Goal: Information Seeking & Learning: Learn about a topic

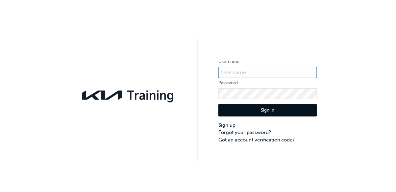
click at [305, 73] on input "text" at bounding box center [267, 72] width 99 height 11
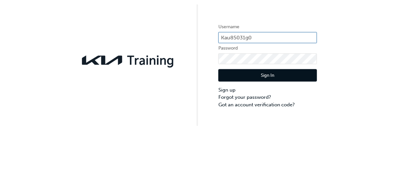
type input "Kau85031g0"
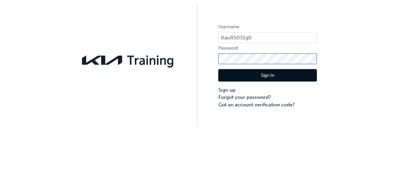
click button "Sign In" at bounding box center [267, 110] width 99 height 12
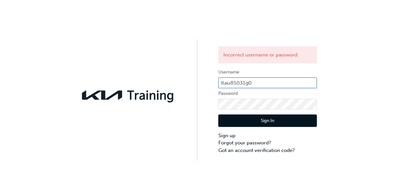
click at [268, 83] on input "Kau85031g0" at bounding box center [267, 83] width 99 height 11
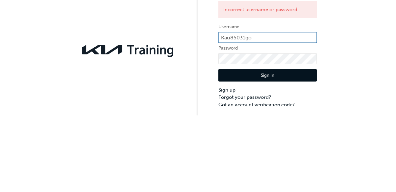
type input "Kau85031go"
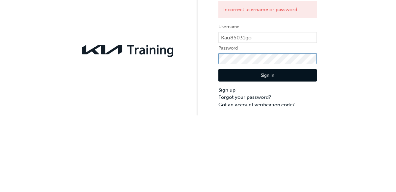
click button "Sign In" at bounding box center [267, 121] width 99 height 12
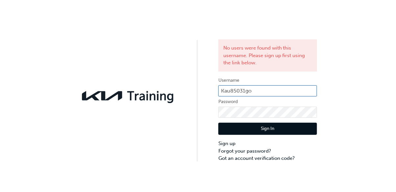
click at [295, 88] on input "Kau85031go" at bounding box center [267, 91] width 99 height 11
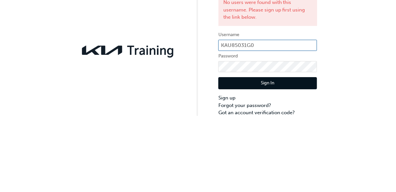
type input "KAU85031G0"
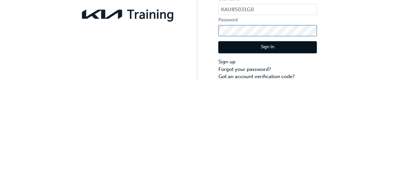
click button "Sign In" at bounding box center [267, 129] width 99 height 12
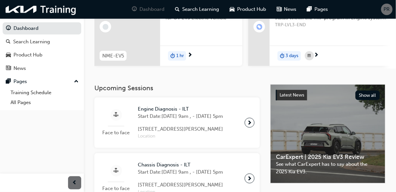
scroll to position [84, 0]
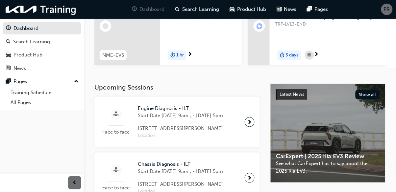
click at [253, 127] on div at bounding box center [250, 122] width 10 height 10
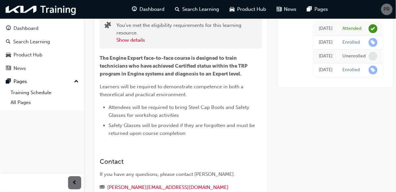
scroll to position [48, 0]
click at [35, 28] on div "Dashboard" at bounding box center [25, 29] width 25 height 8
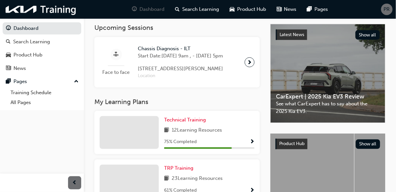
scroll to position [169, 0]
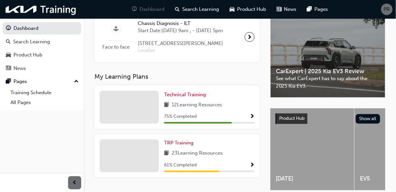
click at [236, 170] on div "61 % Completed" at bounding box center [209, 166] width 90 height 8
click at [253, 169] on span "Show Progress" at bounding box center [252, 166] width 5 height 6
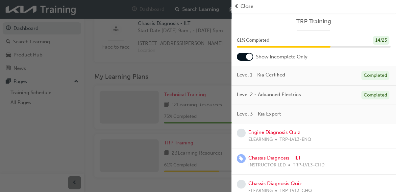
click at [310, 137] on span "TRP-LVL3-ENQ" at bounding box center [296, 140] width 32 height 8
click at [267, 135] on link "Engine Diagnosis Quiz" at bounding box center [274, 133] width 52 height 6
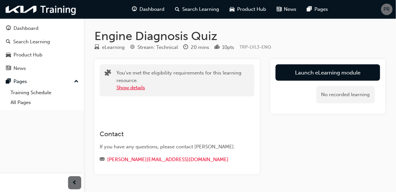
click at [140, 87] on button "Show details" at bounding box center [130, 88] width 29 height 8
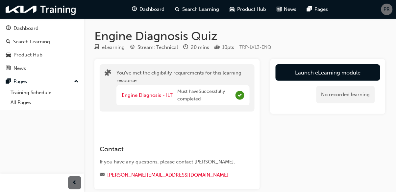
click at [217, 93] on span "Must have Successfully completed" at bounding box center [205, 95] width 56 height 15
click at [161, 92] on div "Engine Diagnosis - ILT" at bounding box center [150, 96] width 56 height 8
click at [153, 94] on link "Engine Diagnosis - ILT" at bounding box center [147, 95] width 51 height 6
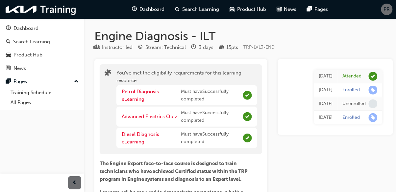
click at [31, 27] on div "Dashboard" at bounding box center [25, 29] width 25 height 8
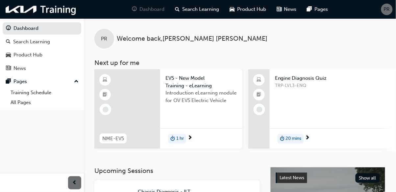
click at [307, 136] on span "next-icon" at bounding box center [307, 139] width 5 height 6
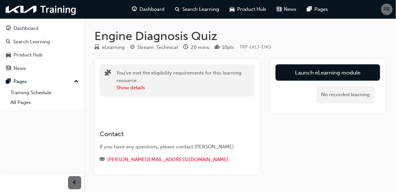
click at [352, 74] on link "Launch eLearning module" at bounding box center [328, 72] width 105 height 16
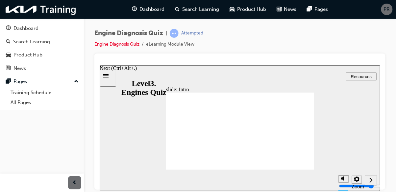
click at [371, 180] on icon "Next (Ctrl+Alt+Period)" at bounding box center [370, 180] width 3 height 6
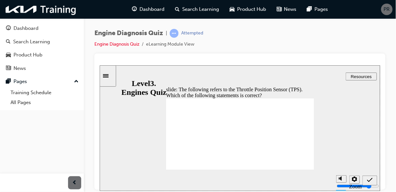
radio input "true"
click at [367, 182] on icon "Submit (Ctrl+Alt+S)" at bounding box center [370, 180] width 6 height 6
radio input "true"
click at [368, 181] on icon "Submit (Ctrl+Alt+S)" at bounding box center [370, 180] width 6 height 4
radio input "true"
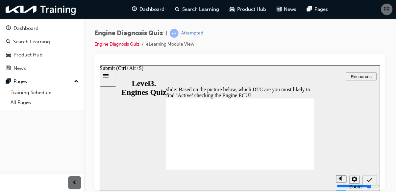
click at [369, 180] on icon "Submit (Ctrl+Alt+S)" at bounding box center [370, 180] width 6 height 6
radio input "true"
click at [368, 179] on icon "Submit (Ctrl+Alt+S)" at bounding box center [370, 180] width 6 height 6
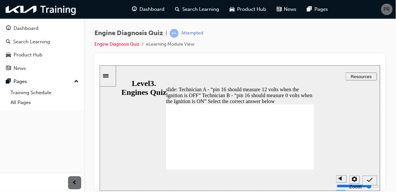
radio input "true"
click at [368, 181] on icon "Submit (Ctrl+Alt+S)" at bounding box center [370, 180] width 6 height 6
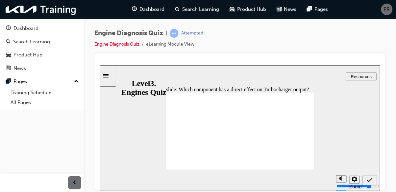
radio input "true"
click at [369, 178] on icon "Submit (Ctrl+Alt+S)" at bounding box center [370, 180] width 6 height 6
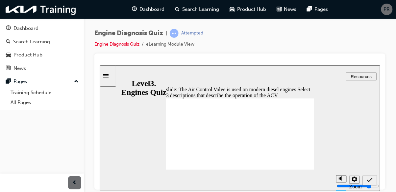
checkbox input "true"
click at [369, 181] on icon "Submit (Ctrl+Alt+S)" at bounding box center [370, 180] width 6 height 4
click at [368, 181] on icon "Submit (Ctrl+Alt+S)" at bounding box center [370, 180] width 6 height 6
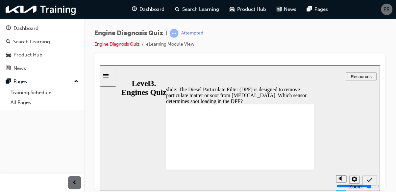
radio input "true"
click at [370, 181] on icon "Submit (Ctrl+Alt+S)" at bounding box center [370, 180] width 6 height 4
radio input "true"
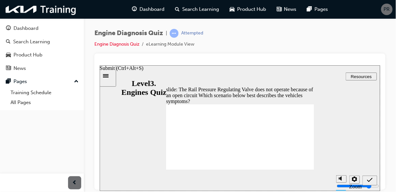
click at [370, 180] on icon "Submit (Ctrl+Alt+S)" at bounding box center [370, 180] width 6 height 6
